Goal: Information Seeking & Learning: Learn about a topic

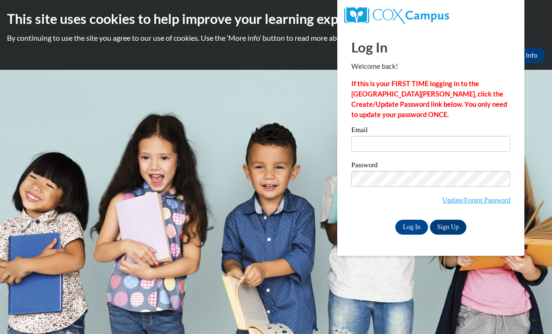
click at [416, 143] on input "Email" at bounding box center [431, 144] width 159 height 16
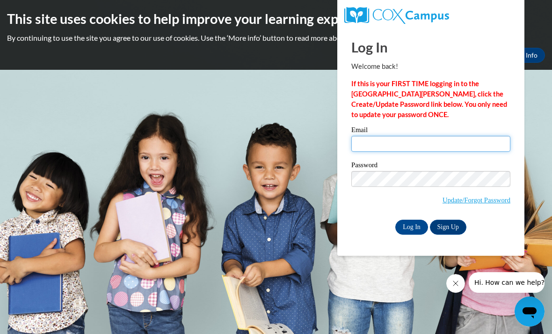
type input "[EMAIL_ADDRESS][DOMAIN_NAME]"
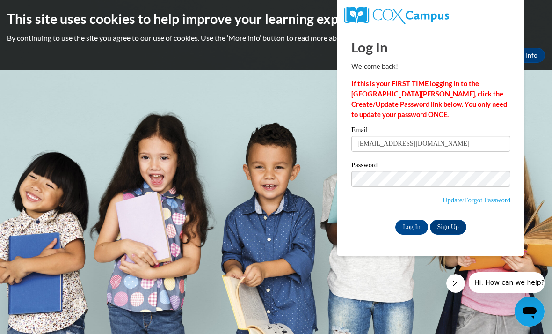
click at [412, 226] on input "Log In" at bounding box center [412, 227] width 33 height 15
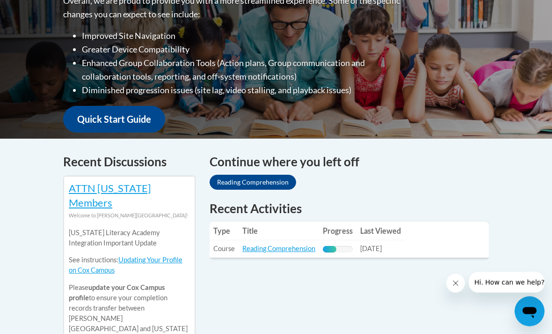
scroll to position [270, 0]
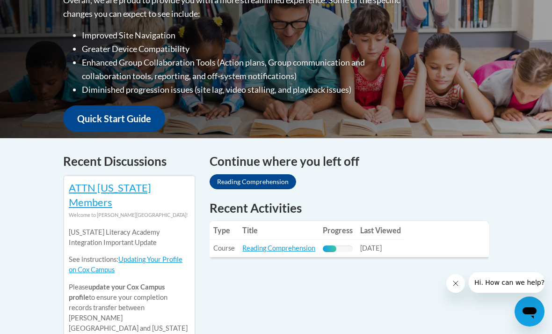
click at [294, 244] on link "Reading Comprehension" at bounding box center [278, 248] width 73 height 8
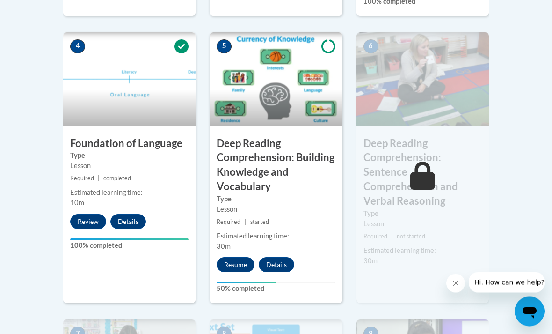
scroll to position [552, 0]
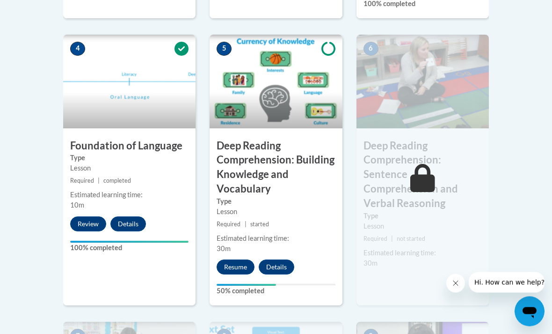
click at [240, 271] on button "Resume" at bounding box center [236, 267] width 38 height 15
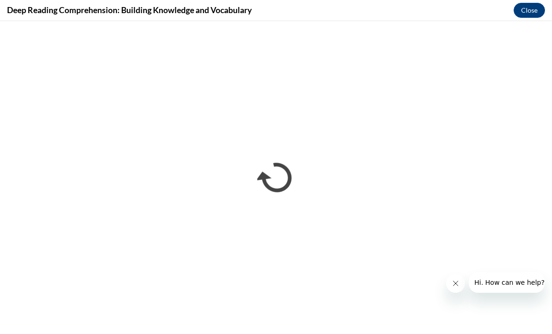
scroll to position [0, 0]
click at [456, 285] on icon "Close message from company" at bounding box center [455, 282] width 7 height 7
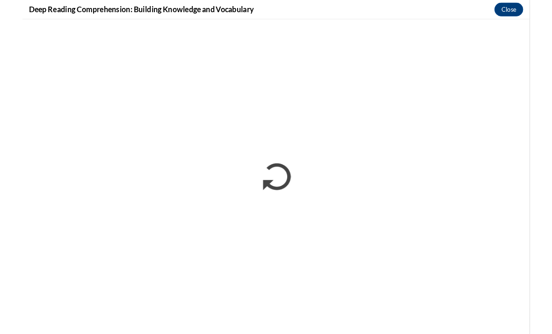
scroll to position [766, 0]
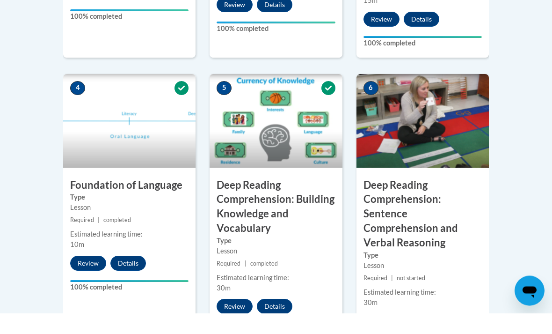
scroll to position [514, 0]
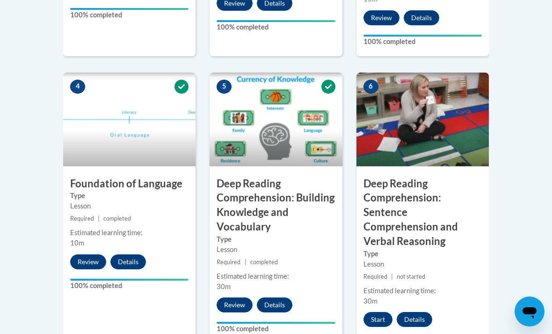
click at [376, 312] on button "Start" at bounding box center [378, 319] width 29 height 15
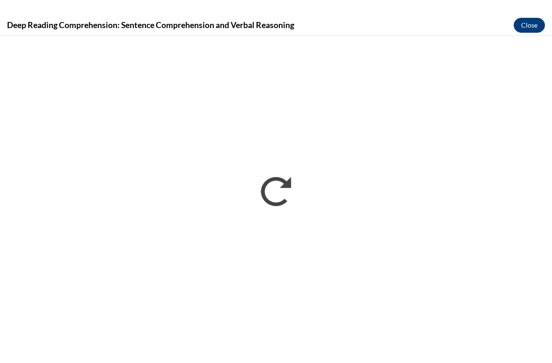
scroll to position [0, 0]
